Goal: Task Accomplishment & Management: Use online tool/utility

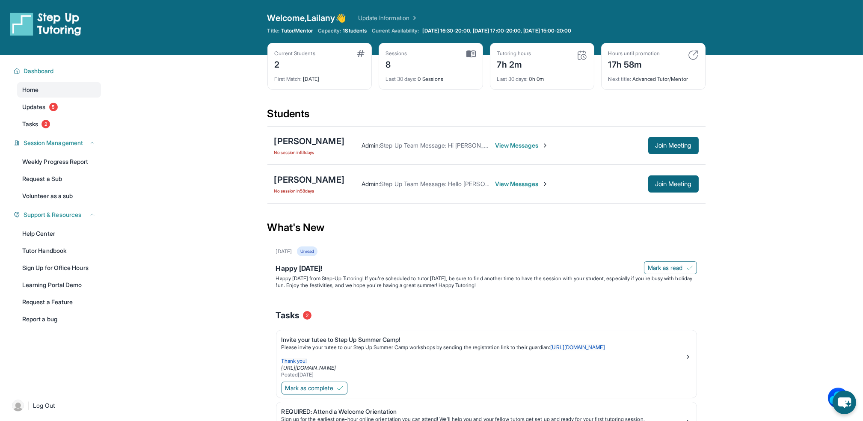
click at [572, 56] on div "Tutoring hours 7h 2m" at bounding box center [542, 60] width 90 height 21
click at [580, 54] on img at bounding box center [582, 55] width 10 height 10
click at [509, 52] on div "Tutoring hours" at bounding box center [514, 53] width 34 height 7
click at [473, 53] on img at bounding box center [470, 54] width 9 height 8
click at [390, 59] on div "8" at bounding box center [396, 64] width 21 height 14
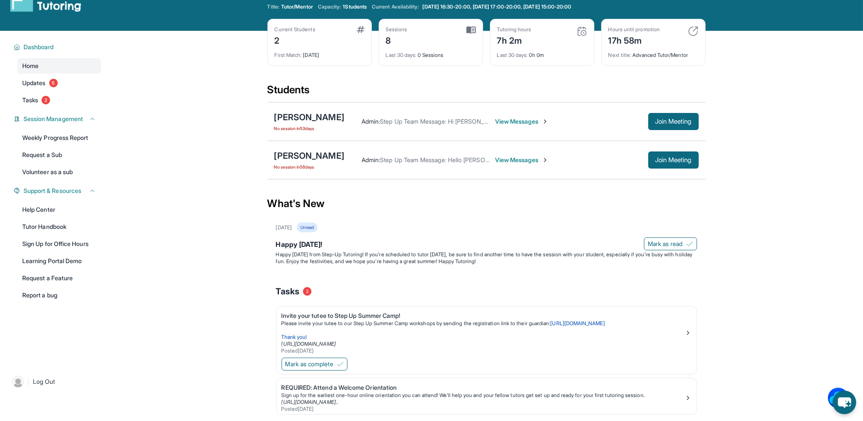
scroll to position [22, 0]
